Goal: Information Seeking & Learning: Find specific fact

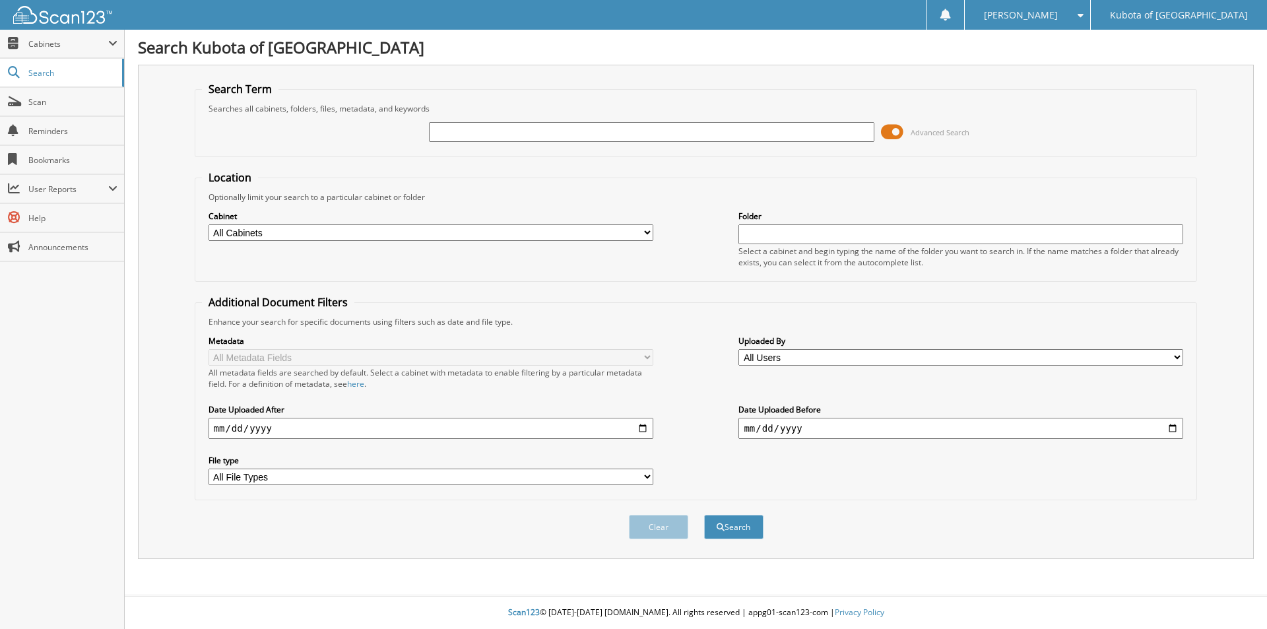
click at [453, 128] on input "text" at bounding box center [651, 132] width 445 height 20
type input "p"
type input "PL14348"
click at [704, 515] on button "Search" at bounding box center [733, 527] width 59 height 24
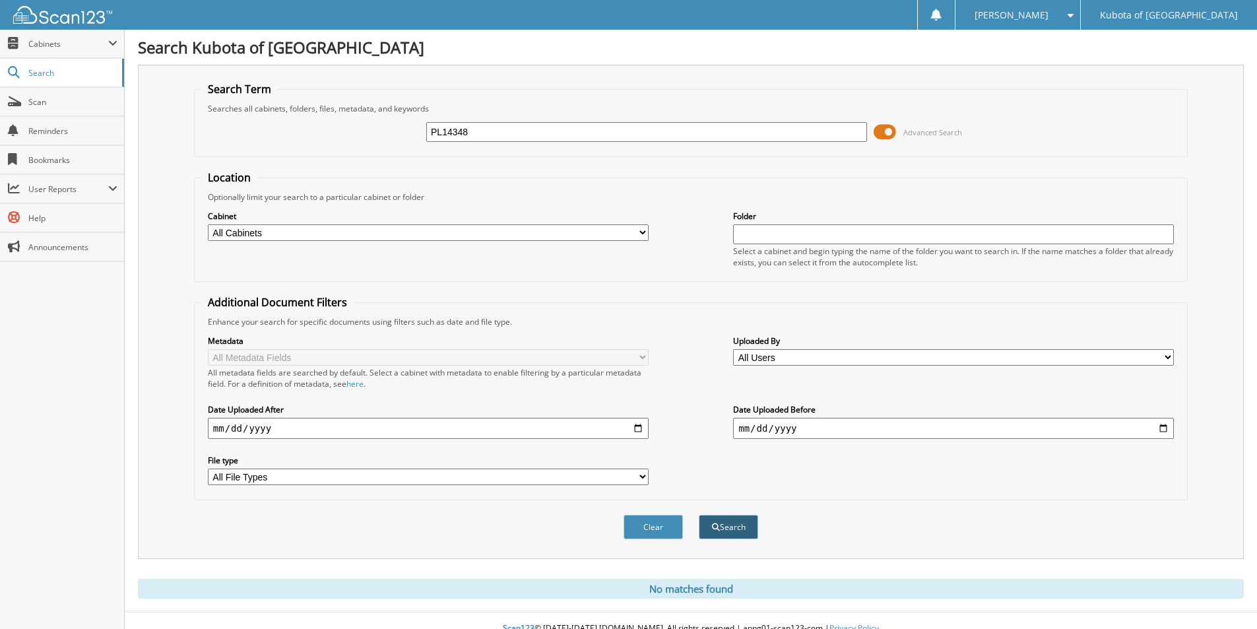
click at [736, 528] on button "Search" at bounding box center [728, 527] width 59 height 24
click at [20, 75] on link "Search" at bounding box center [62, 73] width 124 height 28
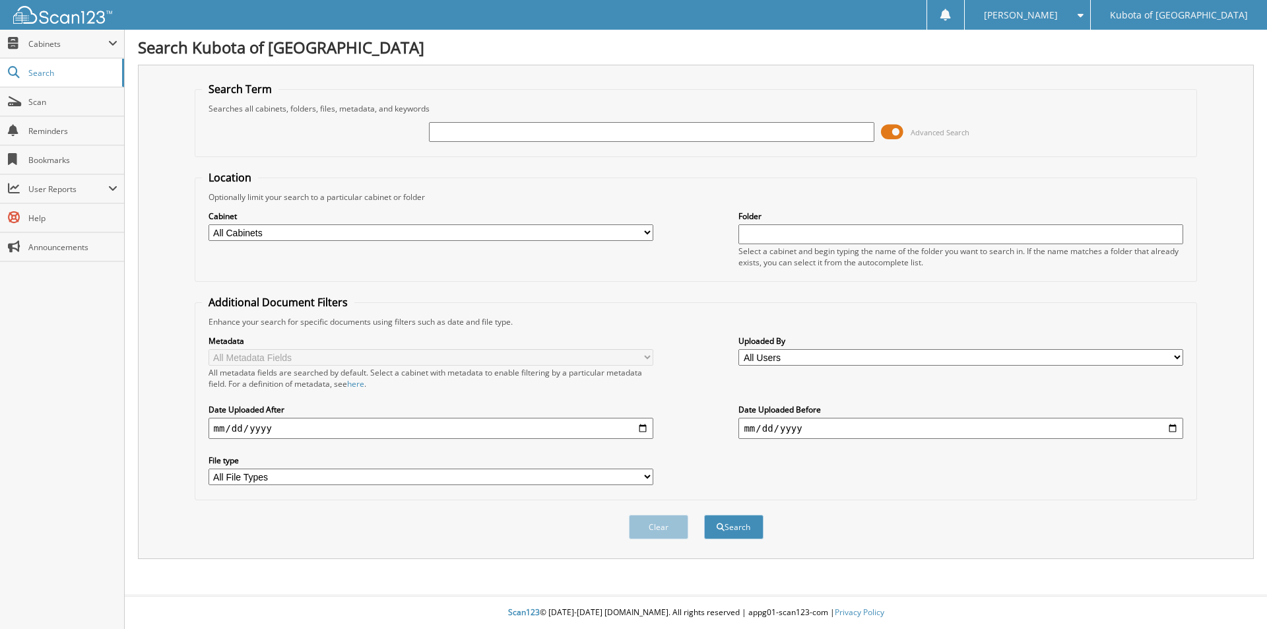
click at [447, 125] on input "text" at bounding box center [651, 132] width 445 height 20
type input "public alliance"
click at [704, 515] on button "Search" at bounding box center [733, 527] width 59 height 24
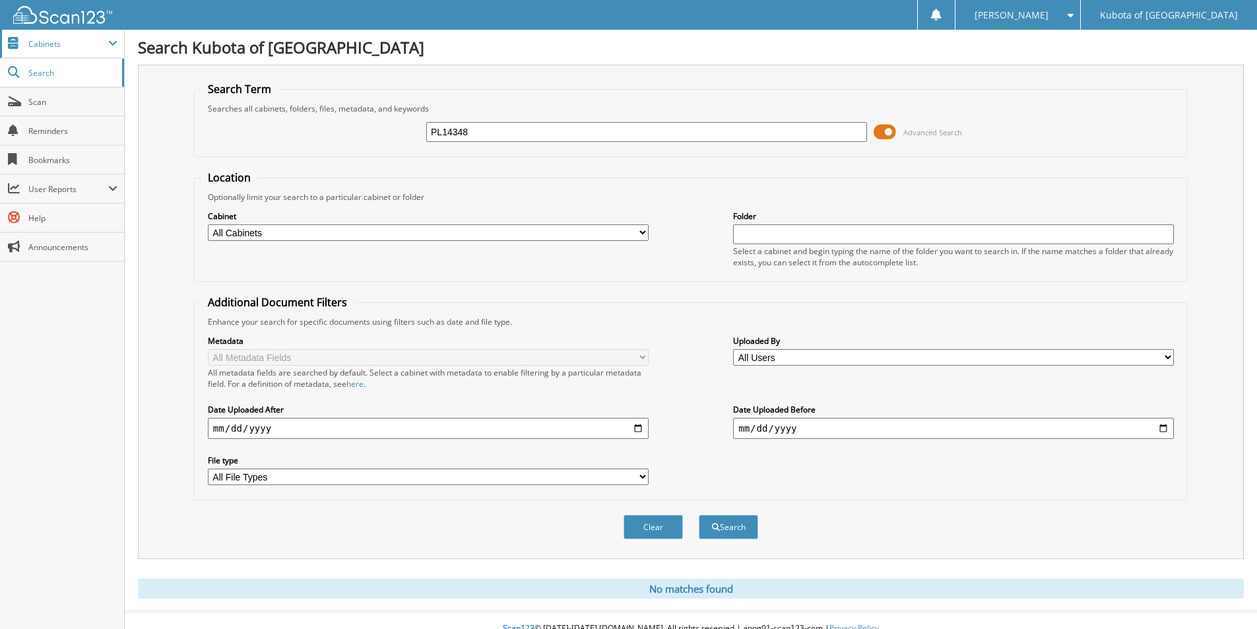
click at [44, 42] on span "Cabinets" at bounding box center [68, 43] width 80 height 11
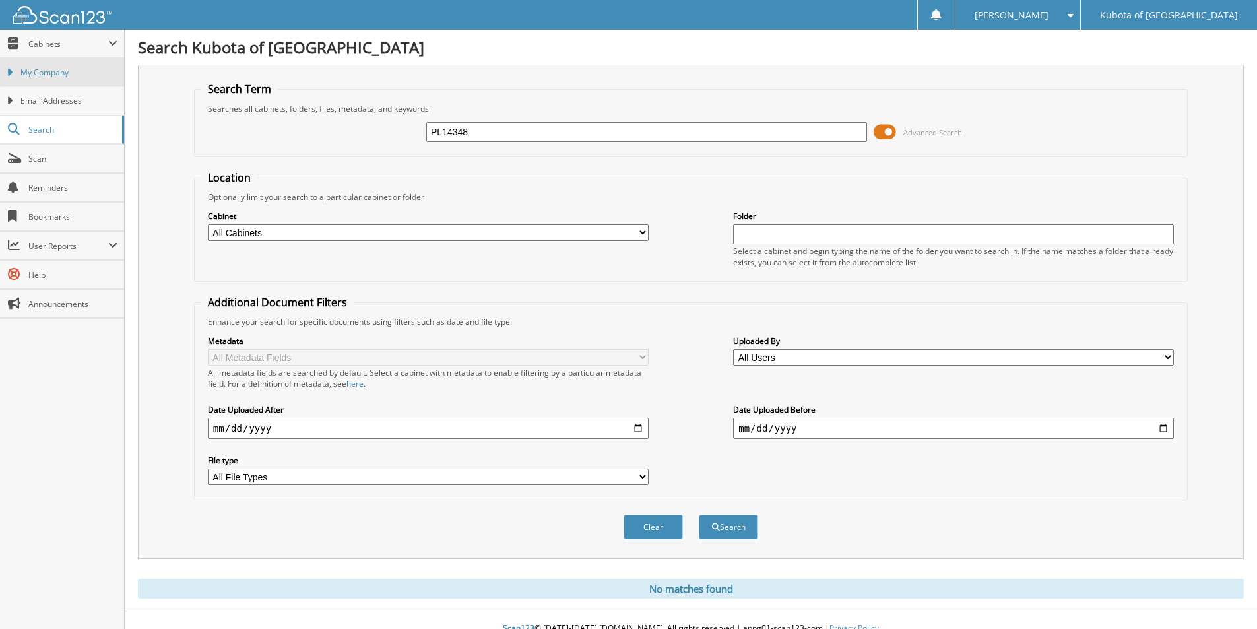
click at [64, 73] on span "My Company" at bounding box center [68, 73] width 97 height 12
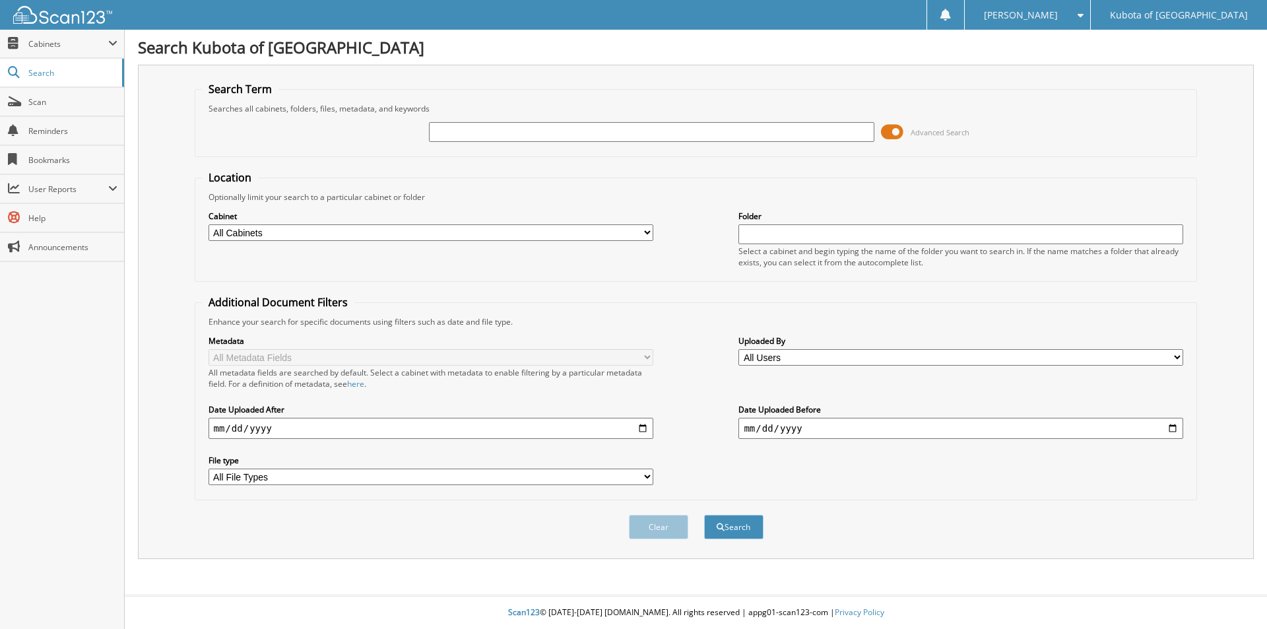
click at [504, 133] on input "text" at bounding box center [651, 132] width 445 height 20
type input "pl14537"
click at [704, 515] on button "Search" at bounding box center [733, 527] width 59 height 24
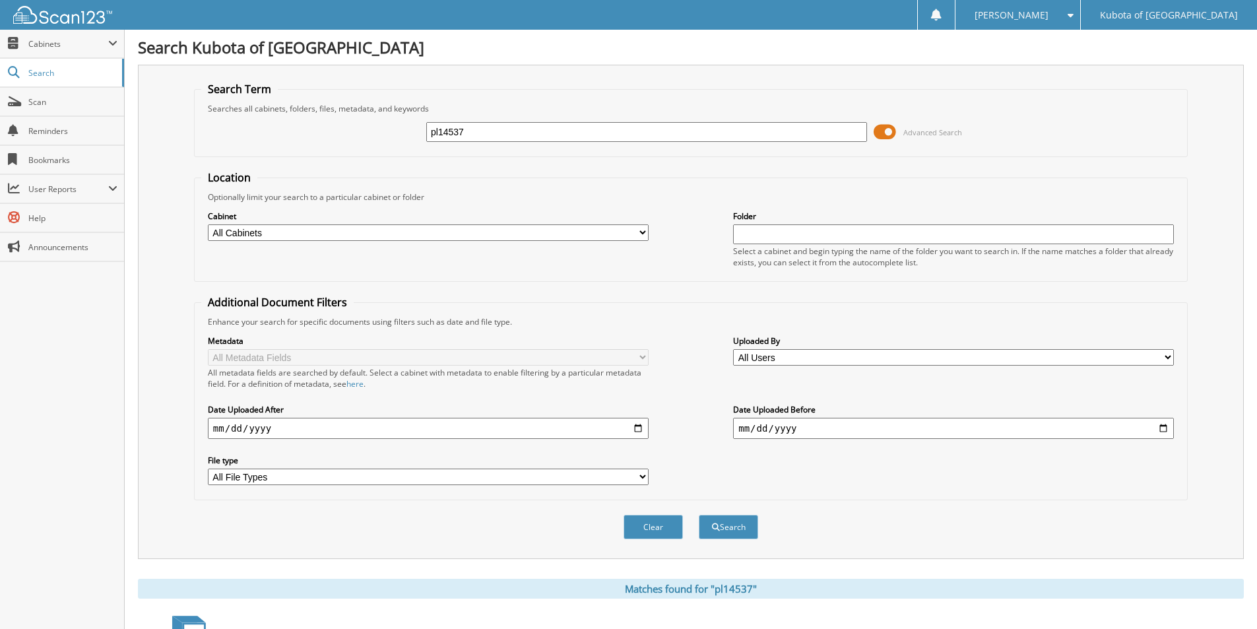
click at [438, 133] on input "pl14537" at bounding box center [646, 132] width 441 height 20
type input "PL14537"
click at [699, 515] on button "Search" at bounding box center [728, 527] width 59 height 24
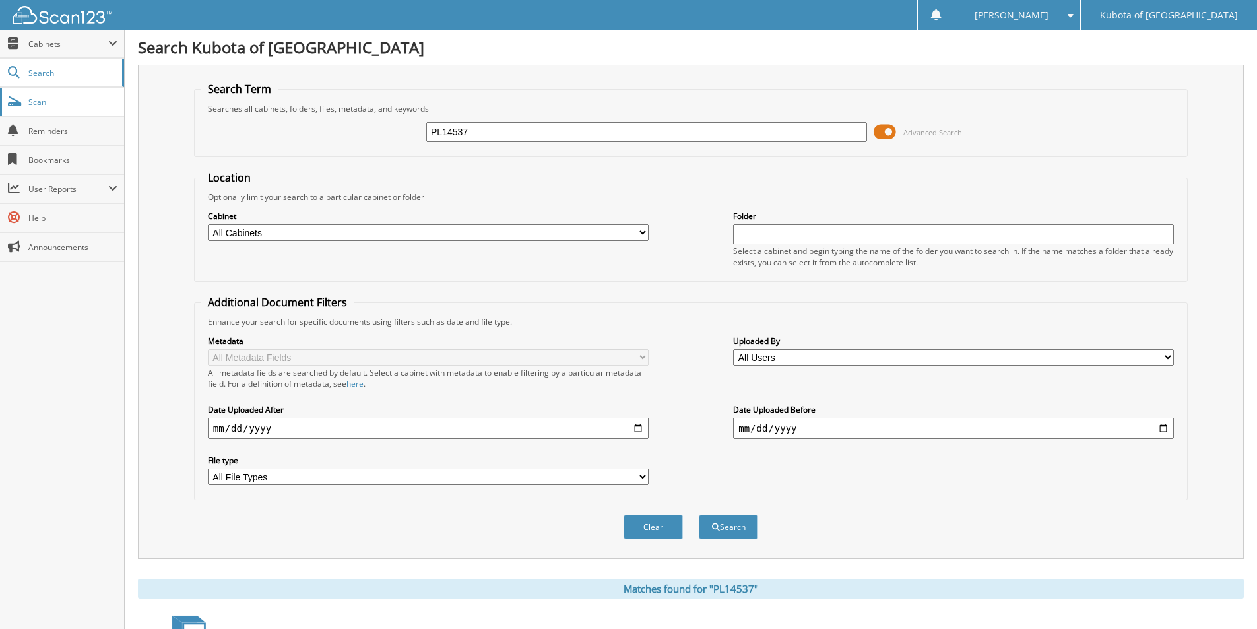
click at [53, 102] on span "Scan" at bounding box center [72, 101] width 89 height 11
click at [34, 47] on span "Cabinets" at bounding box center [68, 43] width 80 height 11
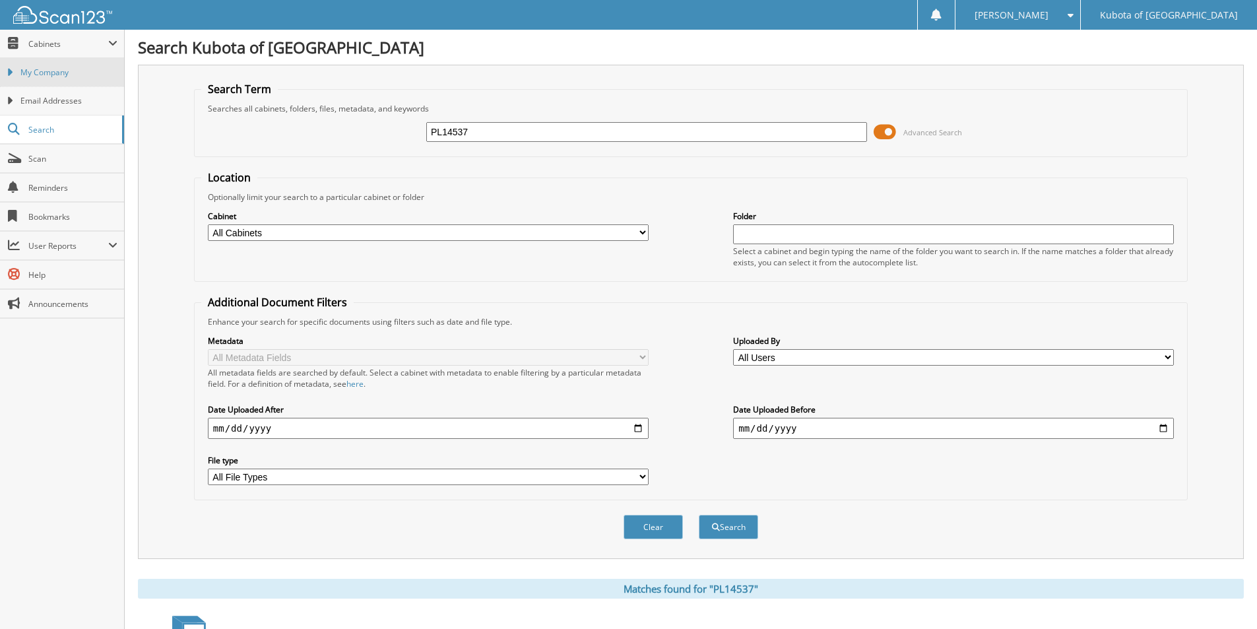
click at [34, 78] on span "My Company" at bounding box center [68, 73] width 97 height 12
